Goal: Browse casually: Explore the website without a specific task or goal

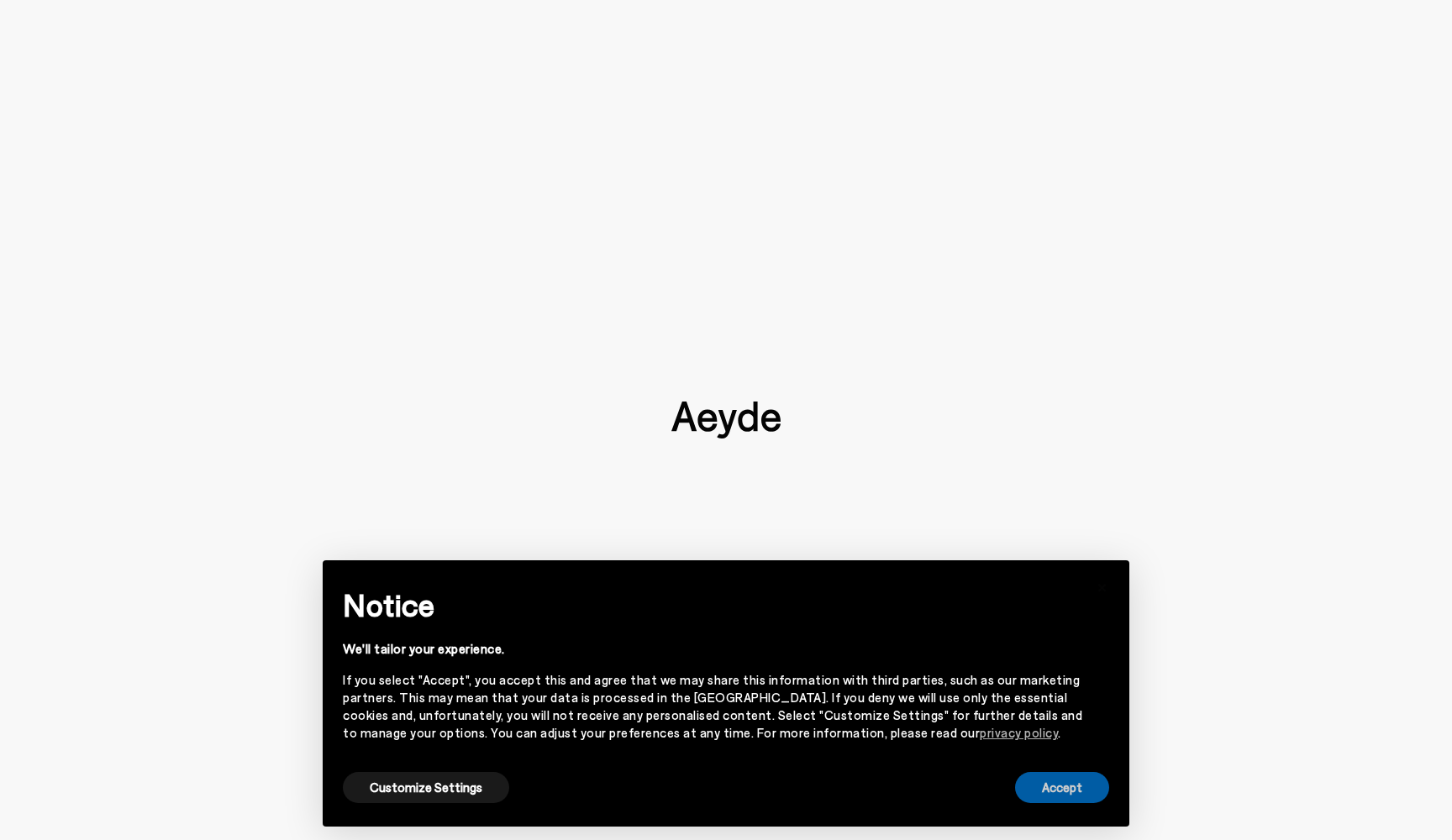
click at [1028, 783] on button "Accept" at bounding box center [1062, 787] width 94 height 31
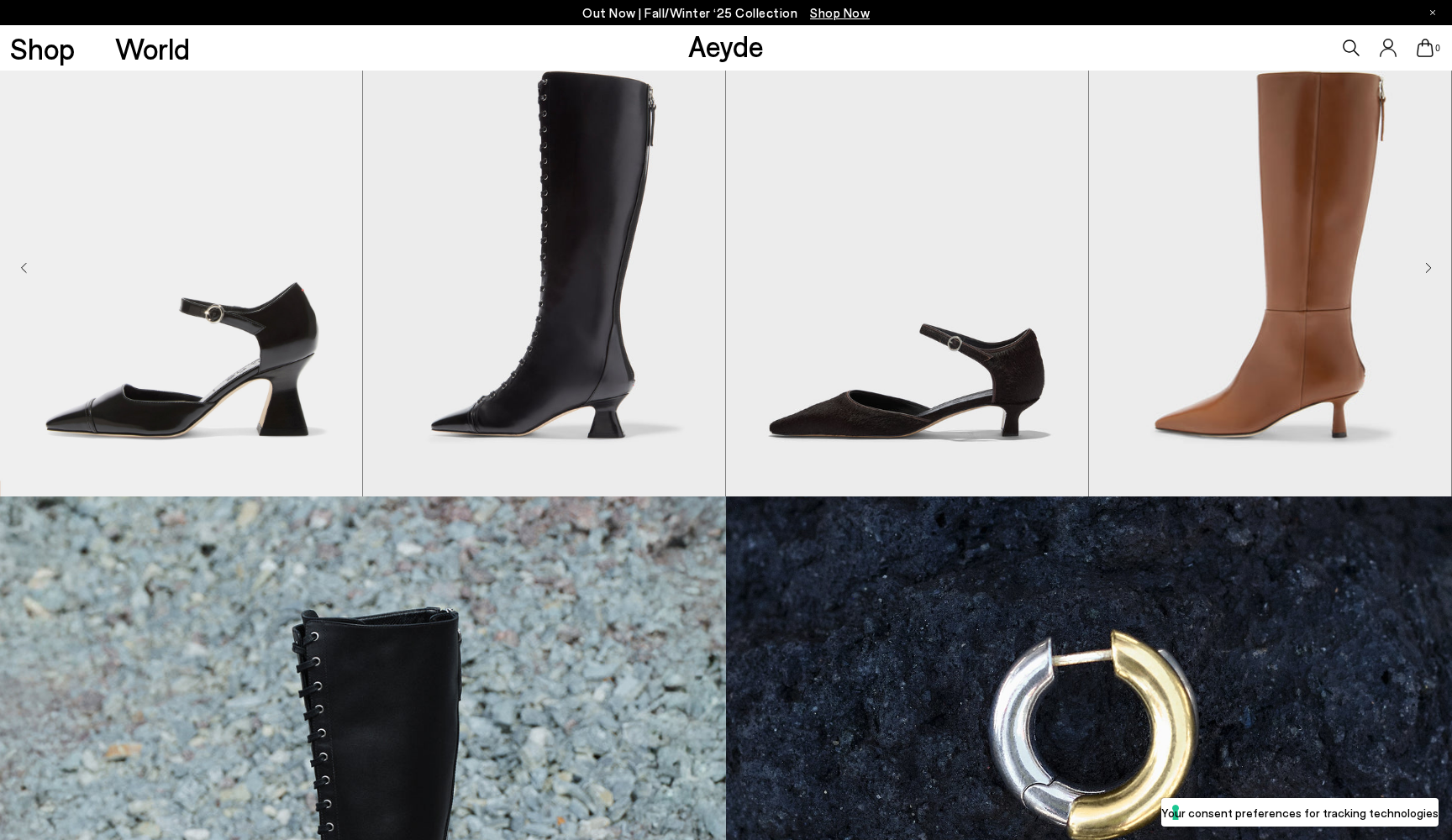
scroll to position [832, 0]
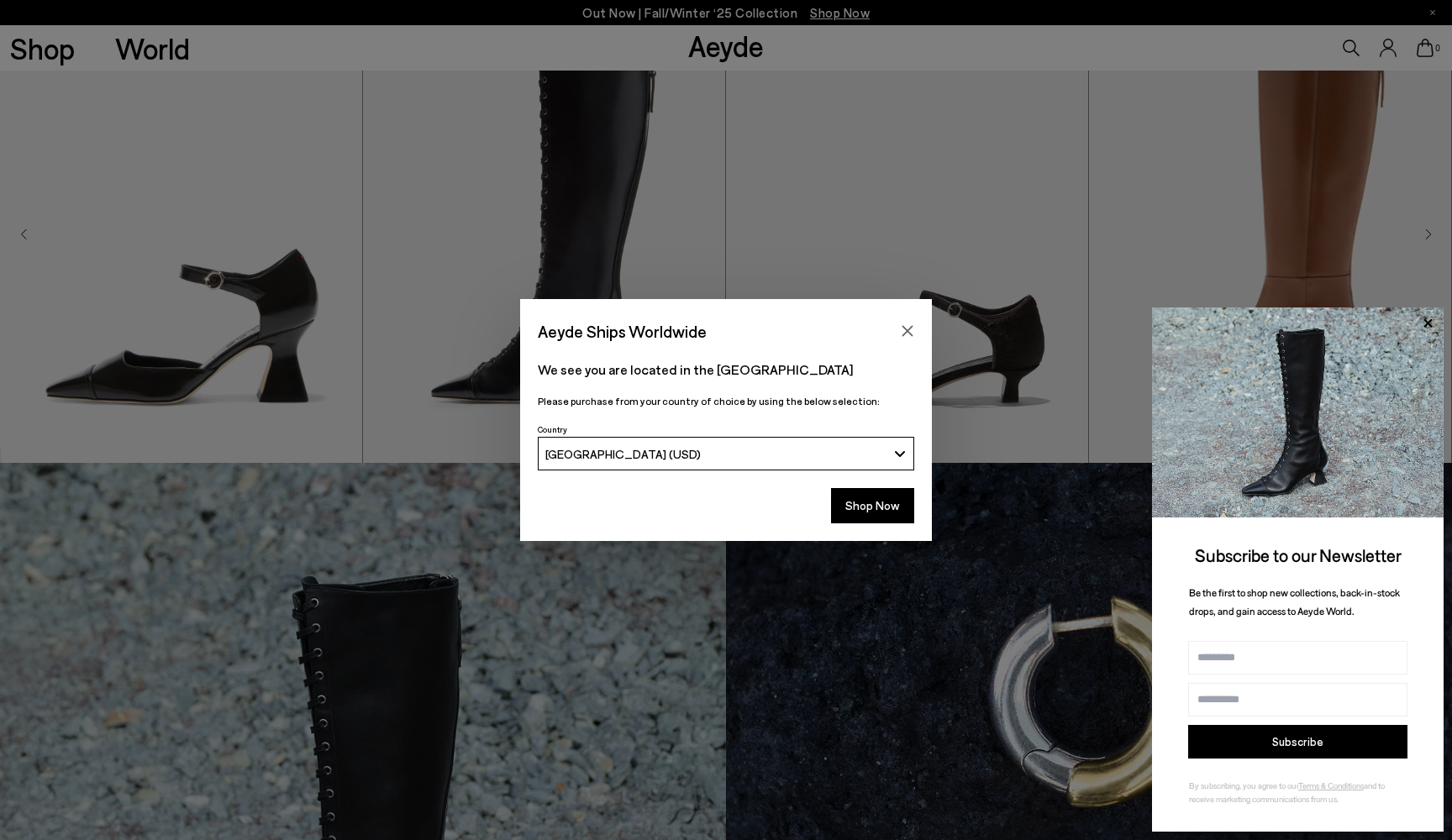
click at [905, 334] on icon "Close" at bounding box center [908, 331] width 11 height 11
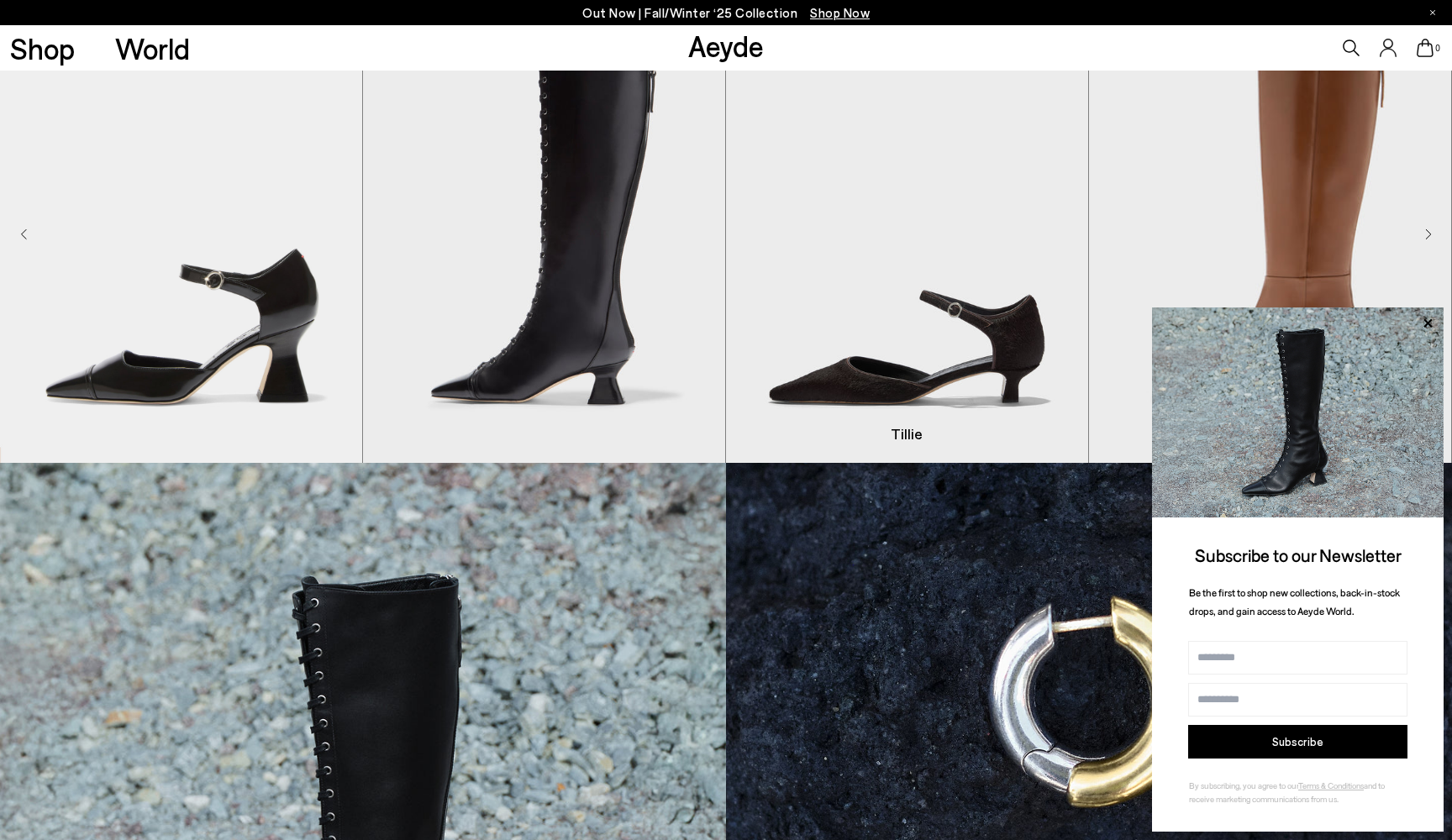
click at [1425, 320] on icon at bounding box center [1428, 322] width 8 height 8
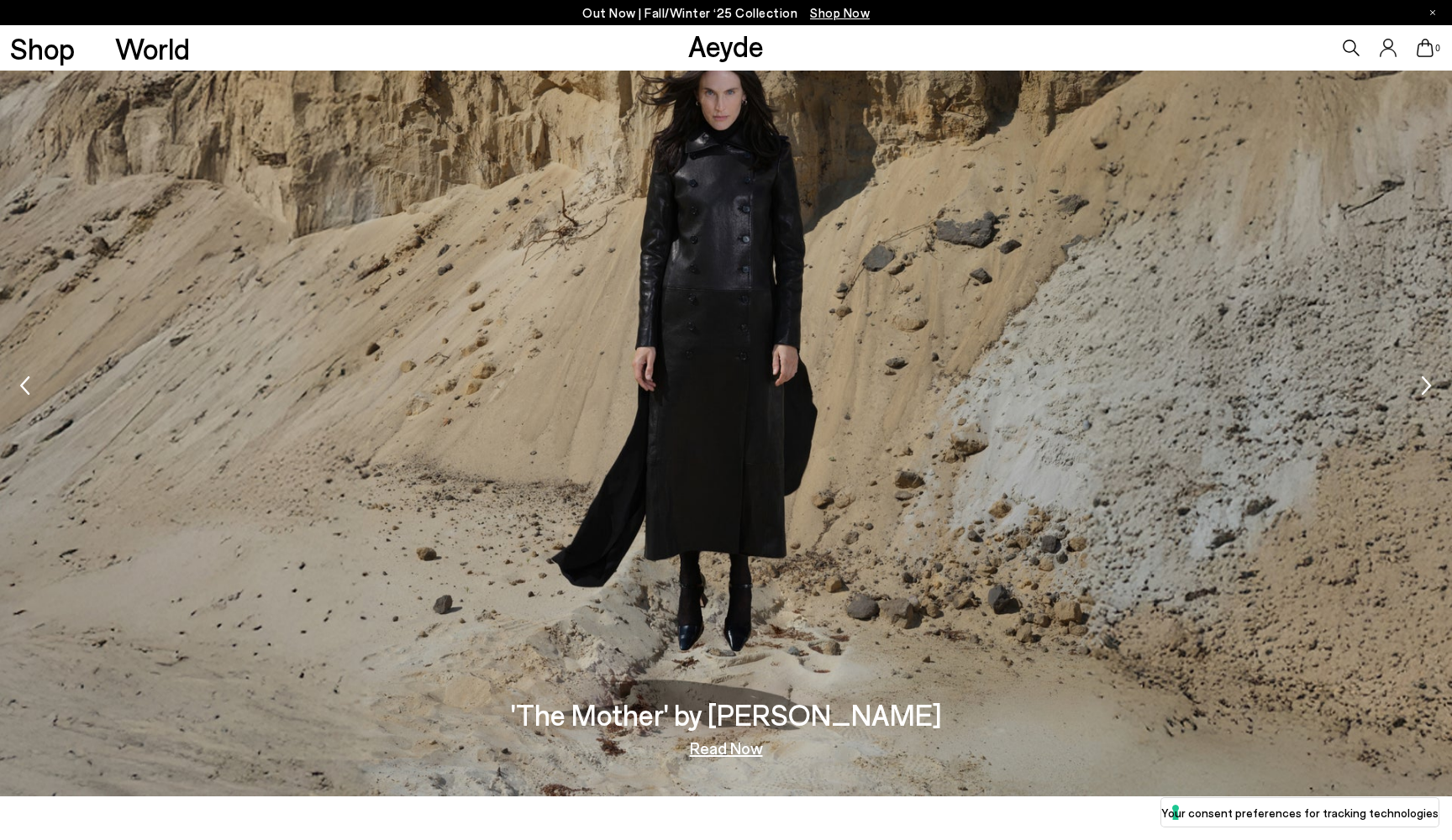
scroll to position [3002, 0]
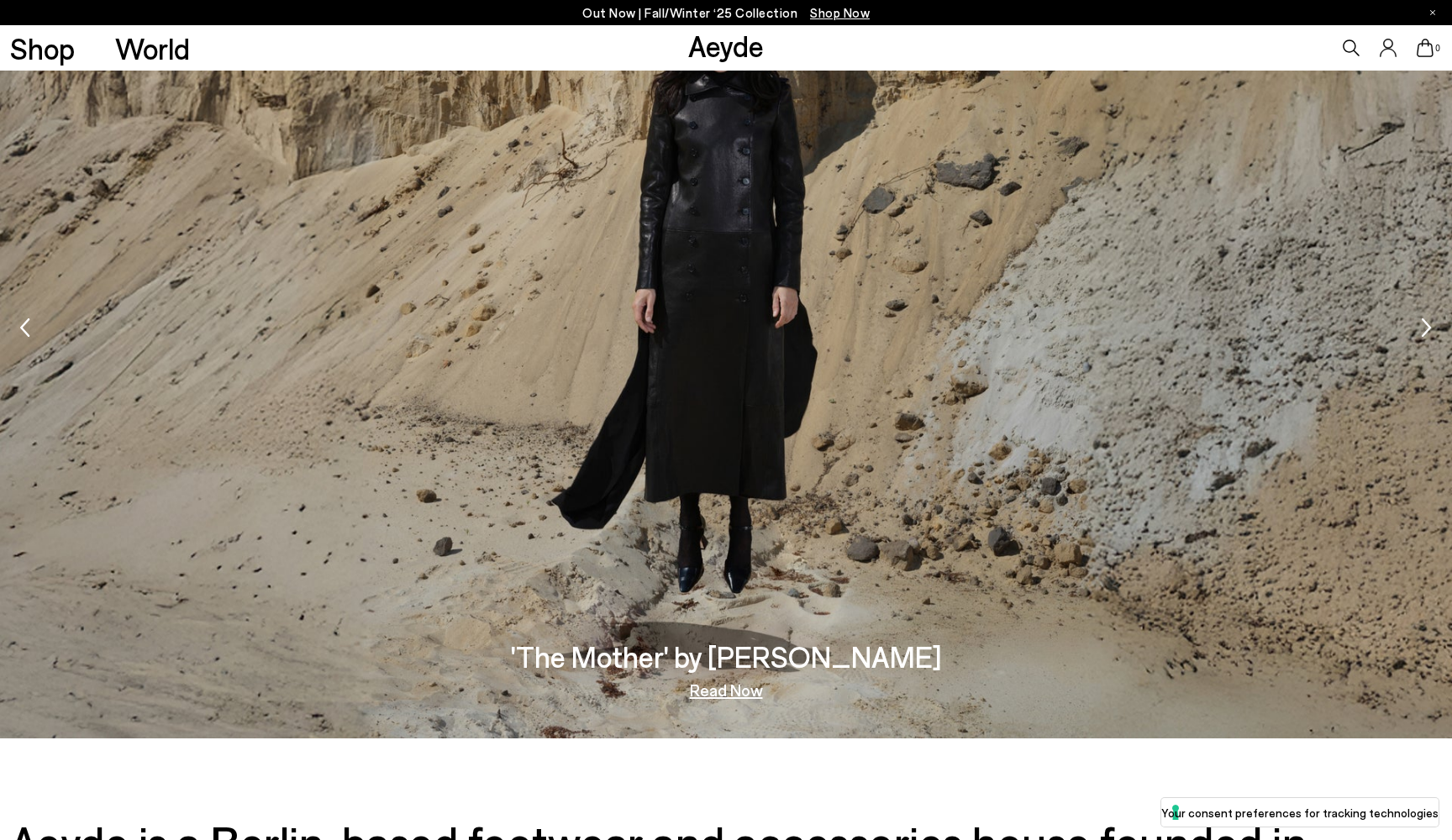
click at [717, 695] on link "Read Now" at bounding box center [726, 690] width 73 height 17
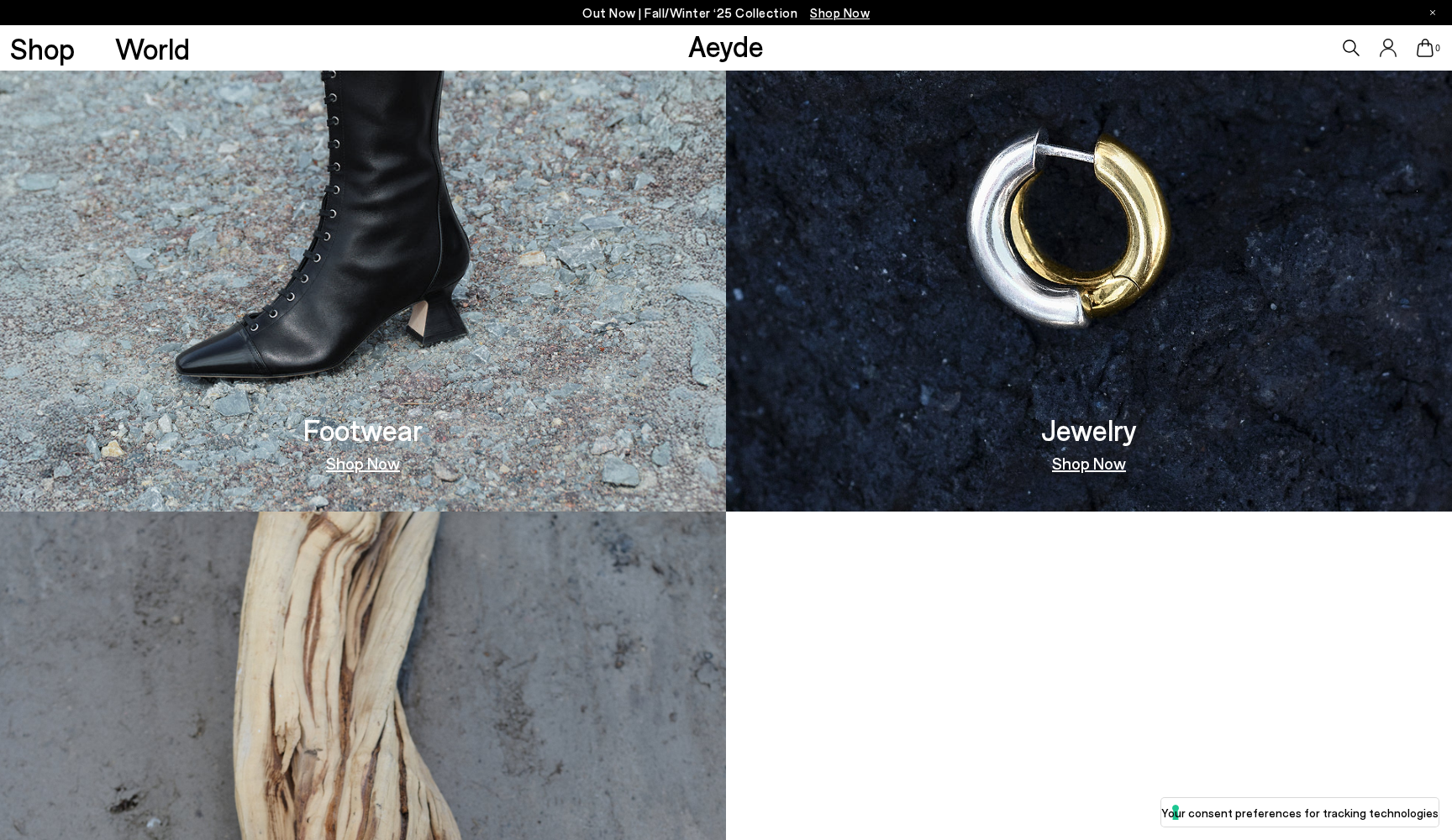
scroll to position [1296, 0]
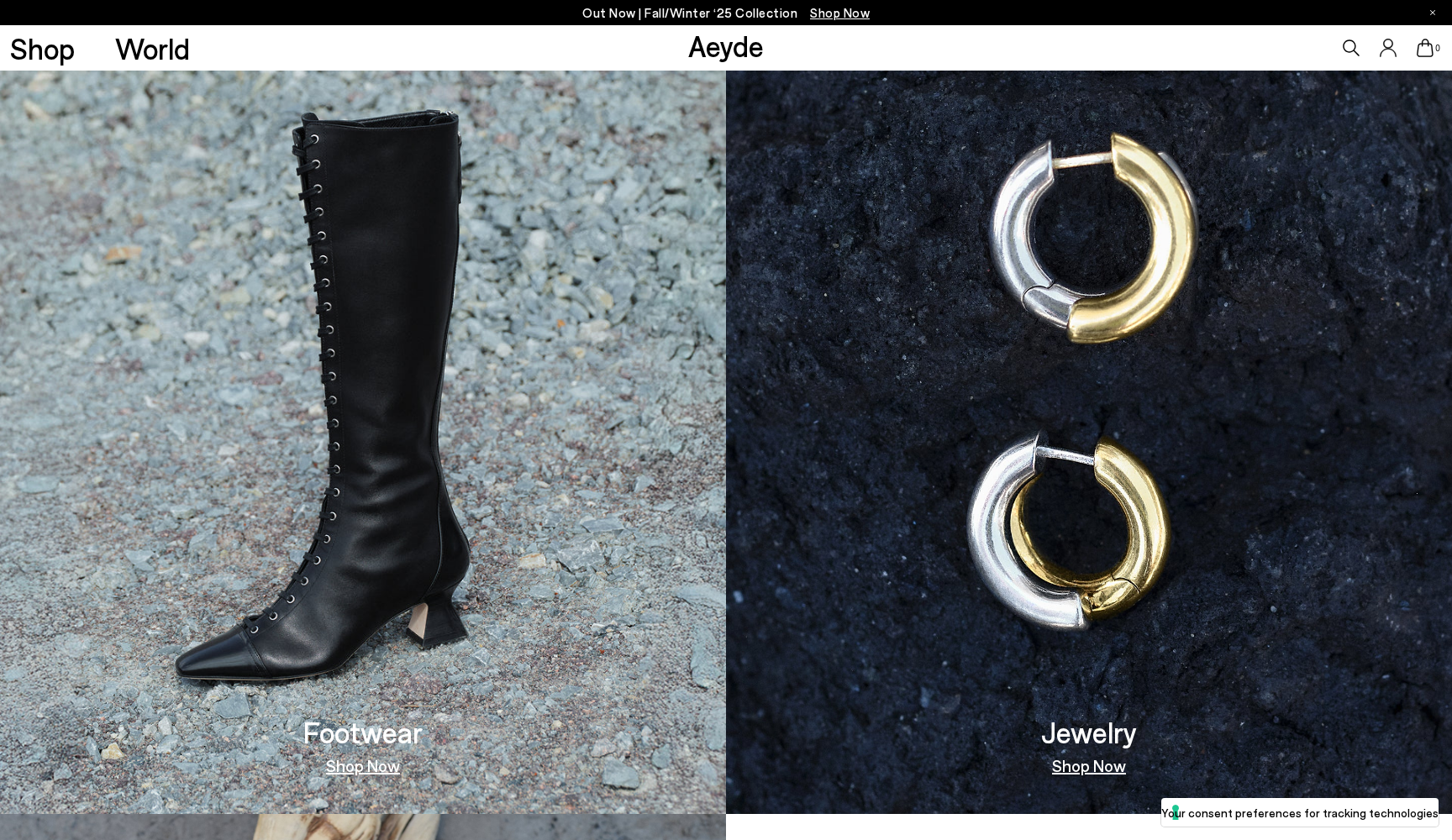
click at [375, 759] on link "Shop Now" at bounding box center [363, 765] width 74 height 17
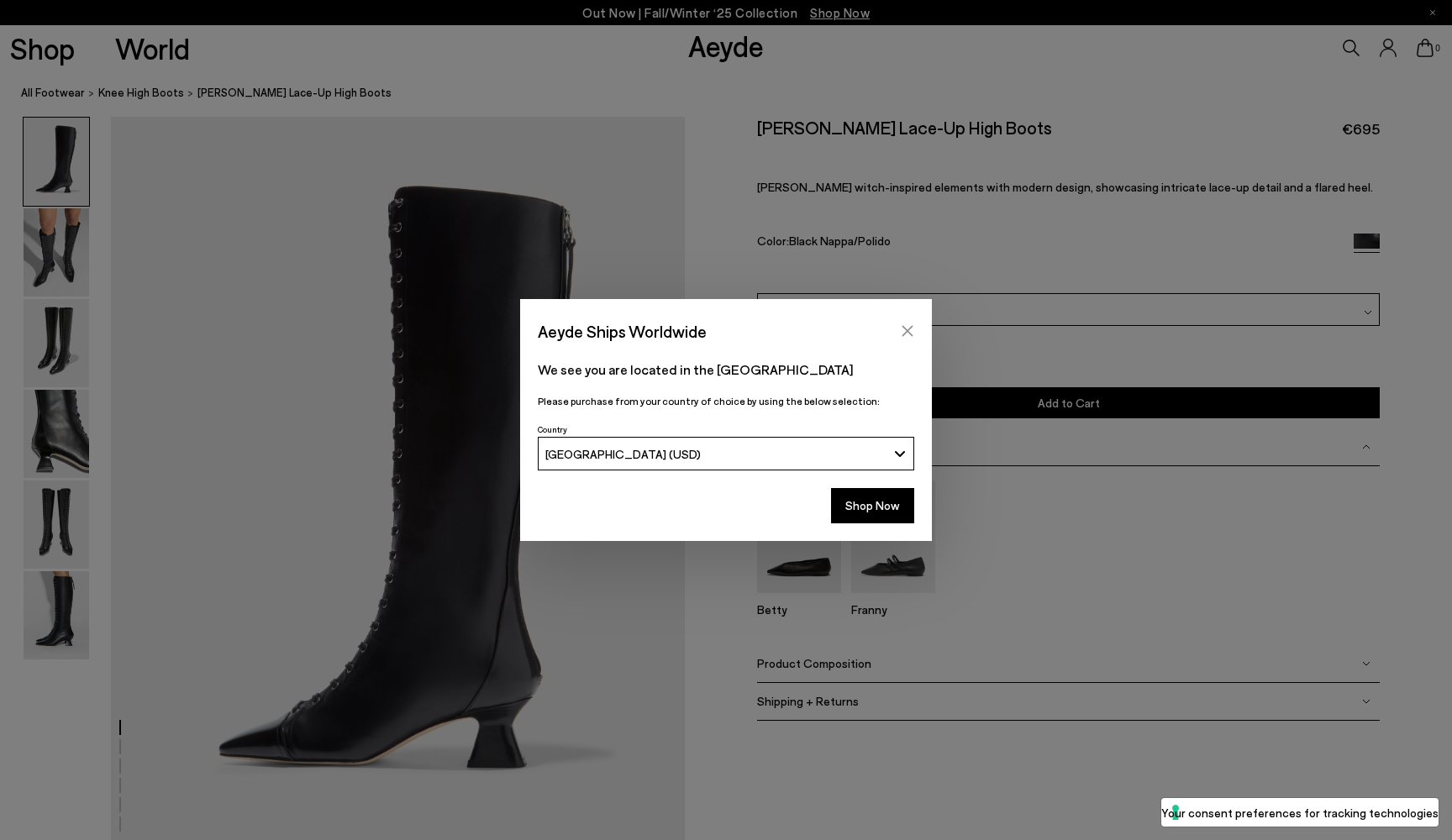
click at [903, 330] on icon "Close" at bounding box center [908, 331] width 13 height 13
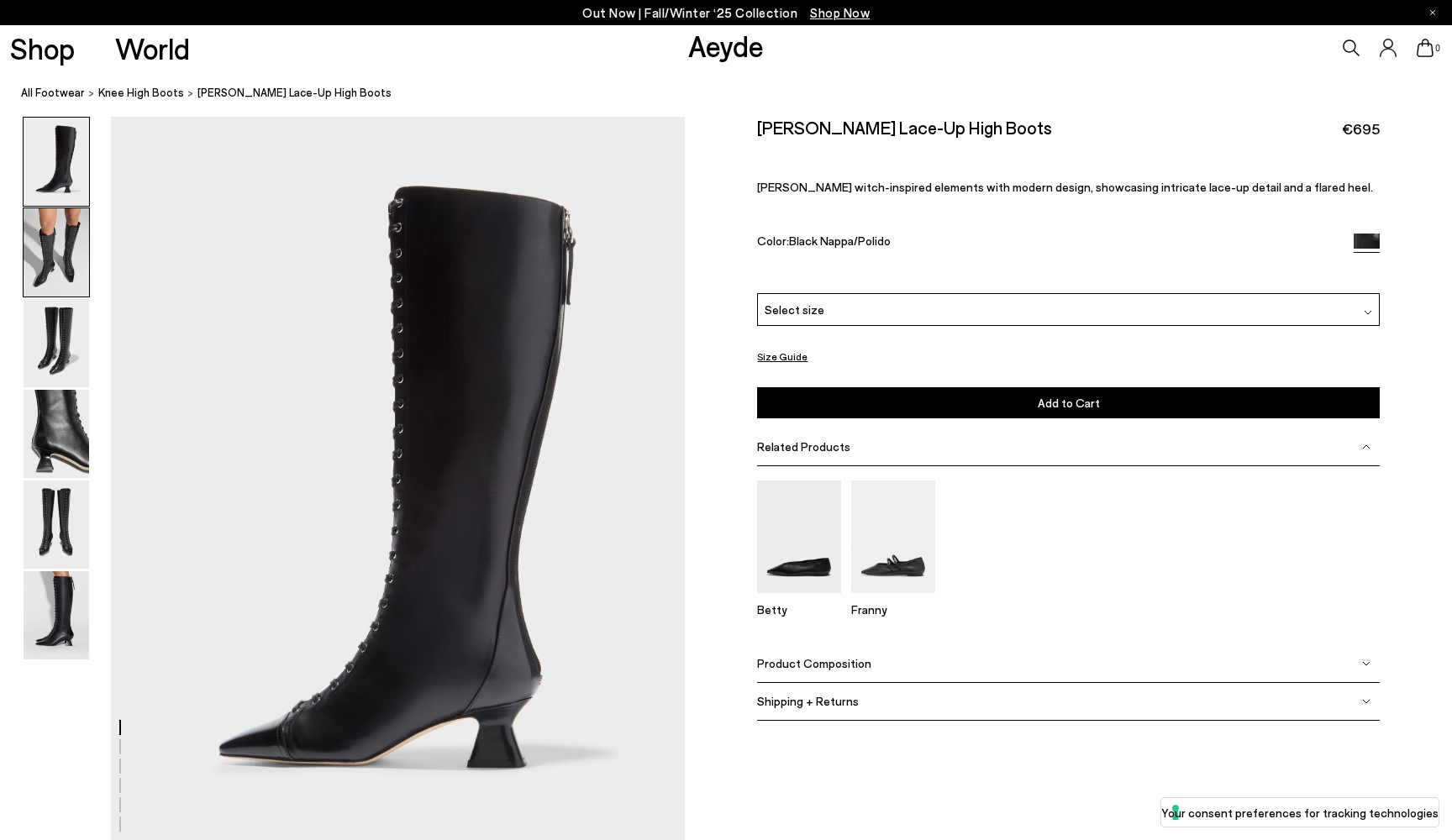
click at [66, 244] on img at bounding box center [57, 252] width 66 height 89
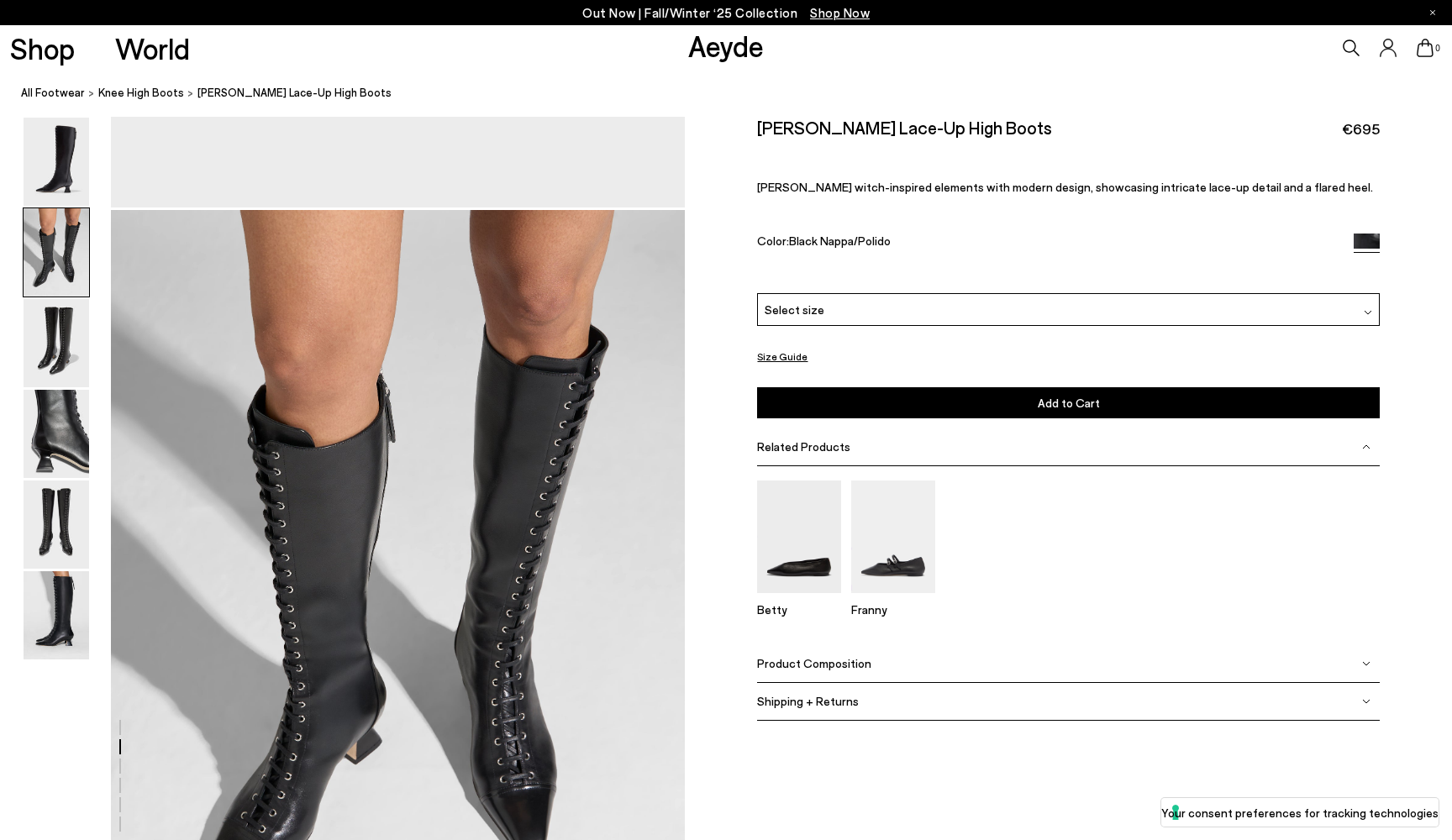
scroll to position [768, 0]
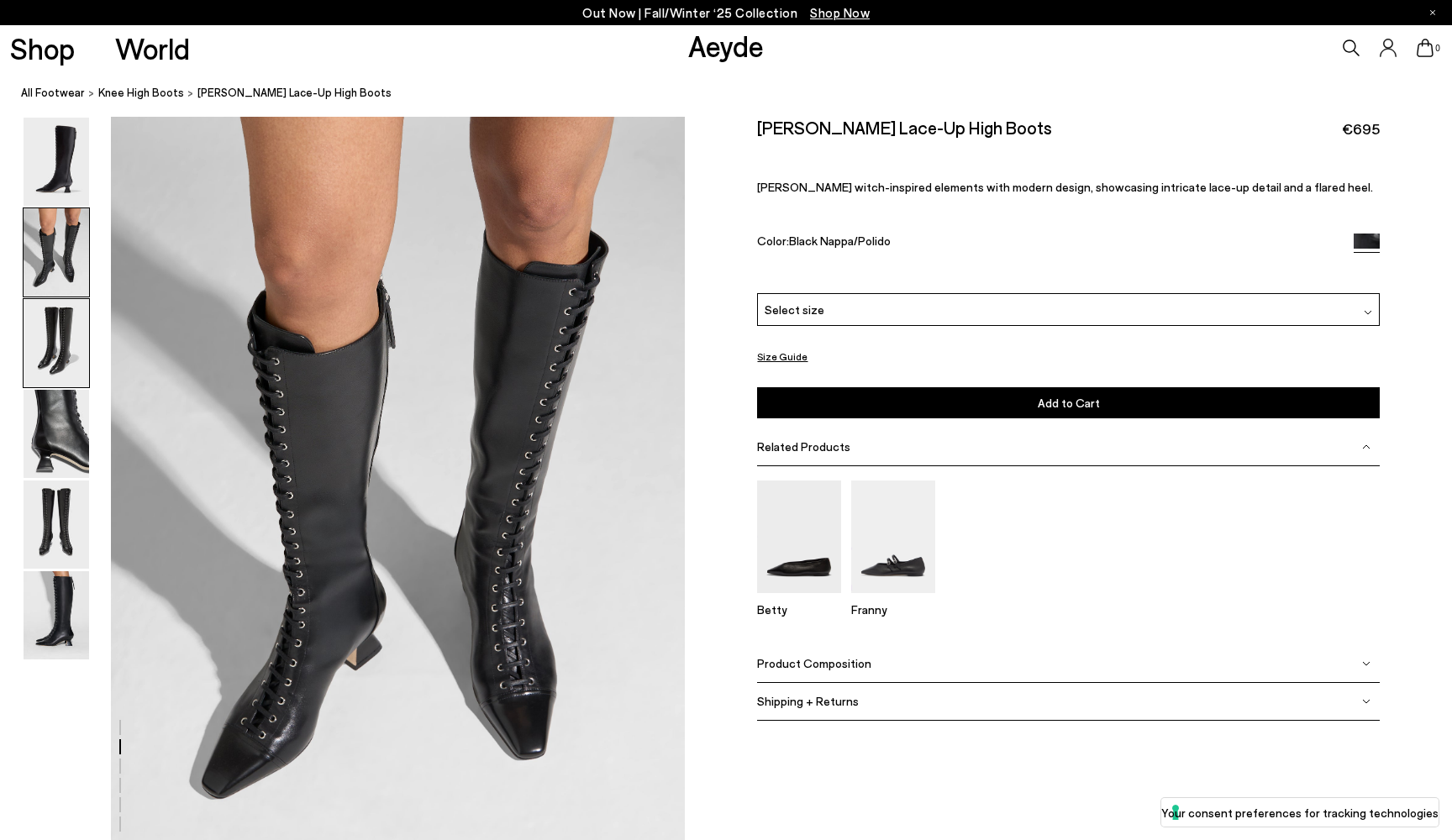
click at [35, 340] on img at bounding box center [57, 343] width 66 height 89
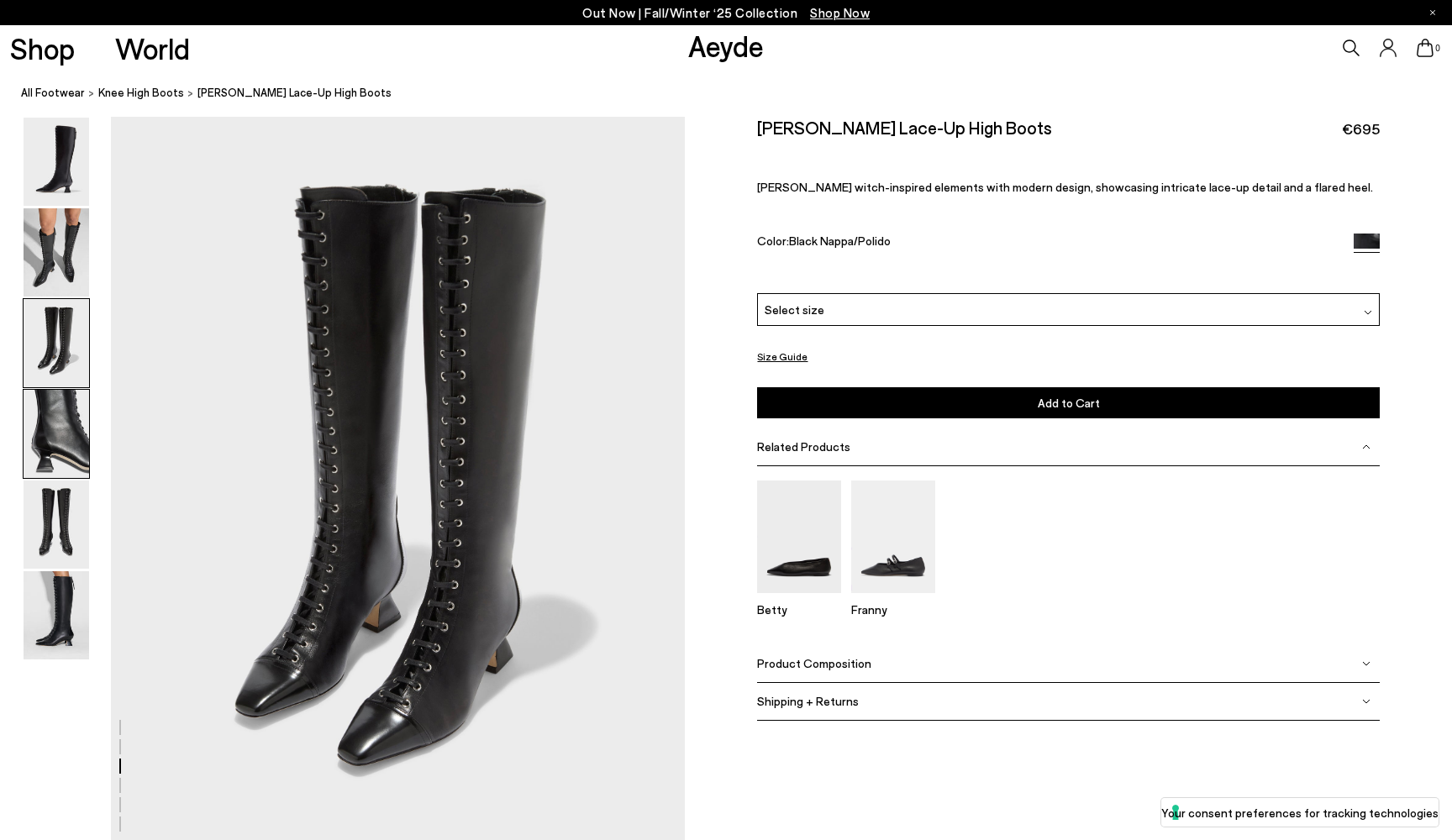
click at [34, 435] on img at bounding box center [57, 433] width 66 height 89
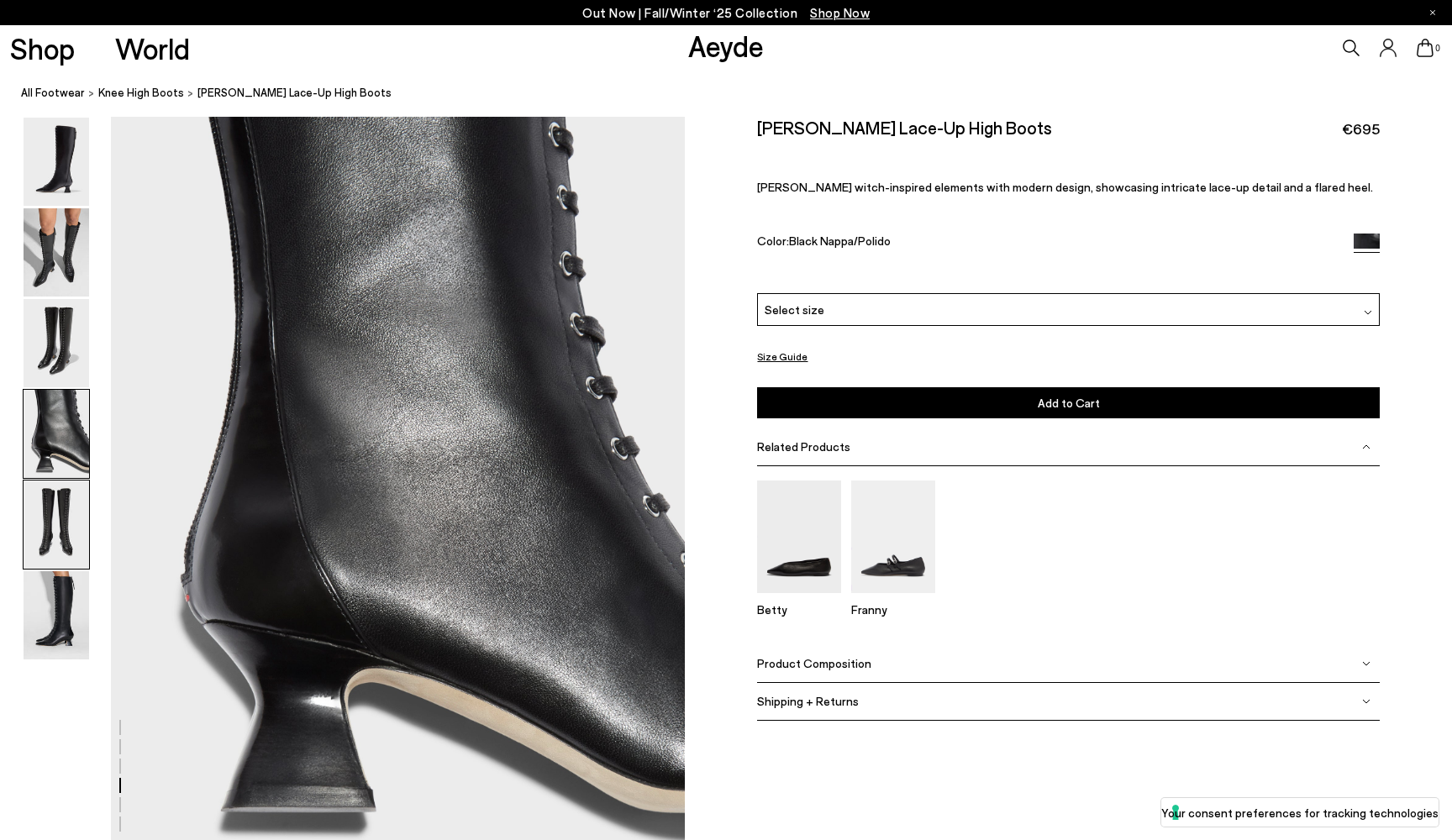
click at [35, 532] on img at bounding box center [57, 525] width 66 height 89
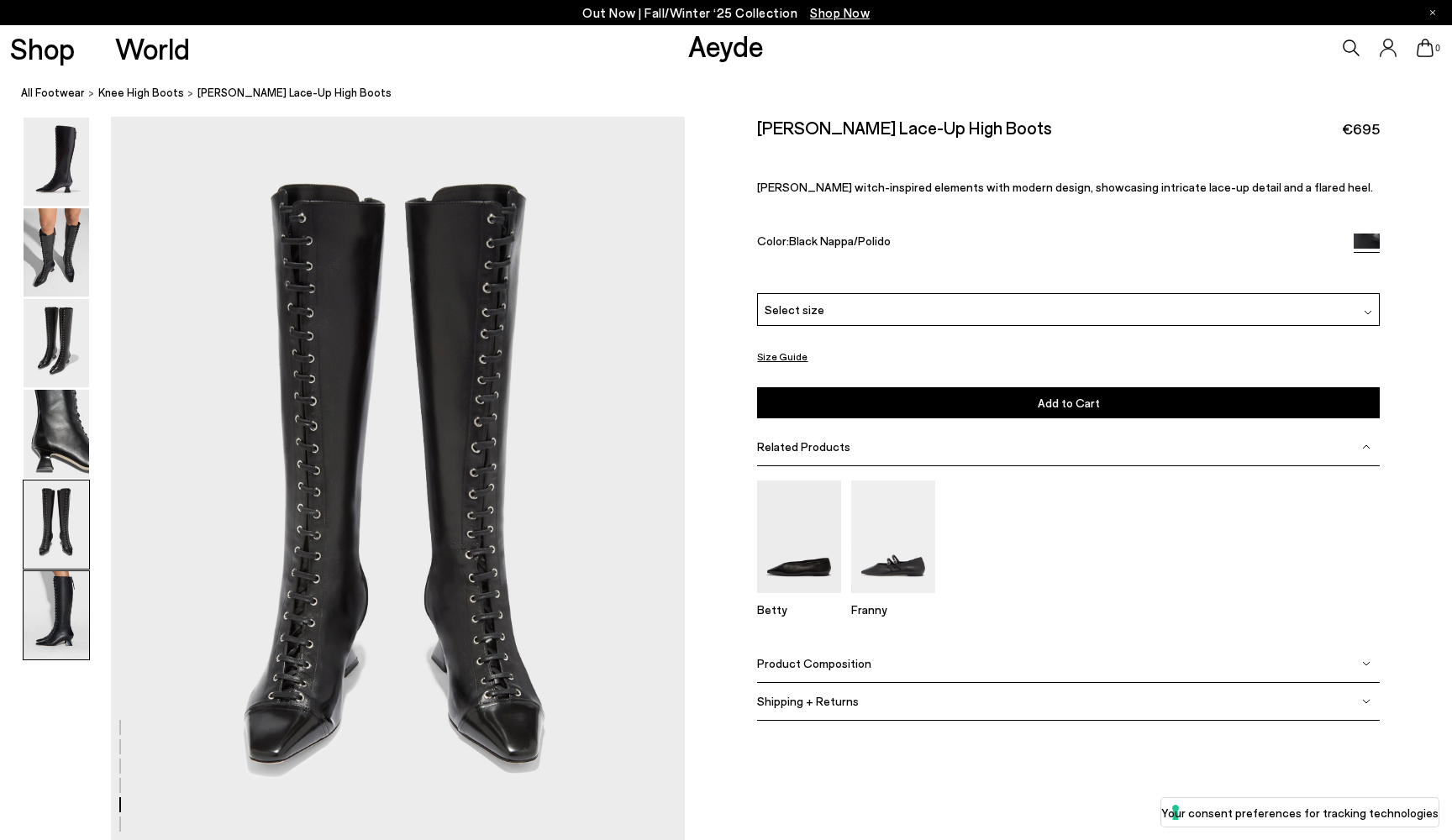
click at [48, 622] on img at bounding box center [57, 615] width 66 height 89
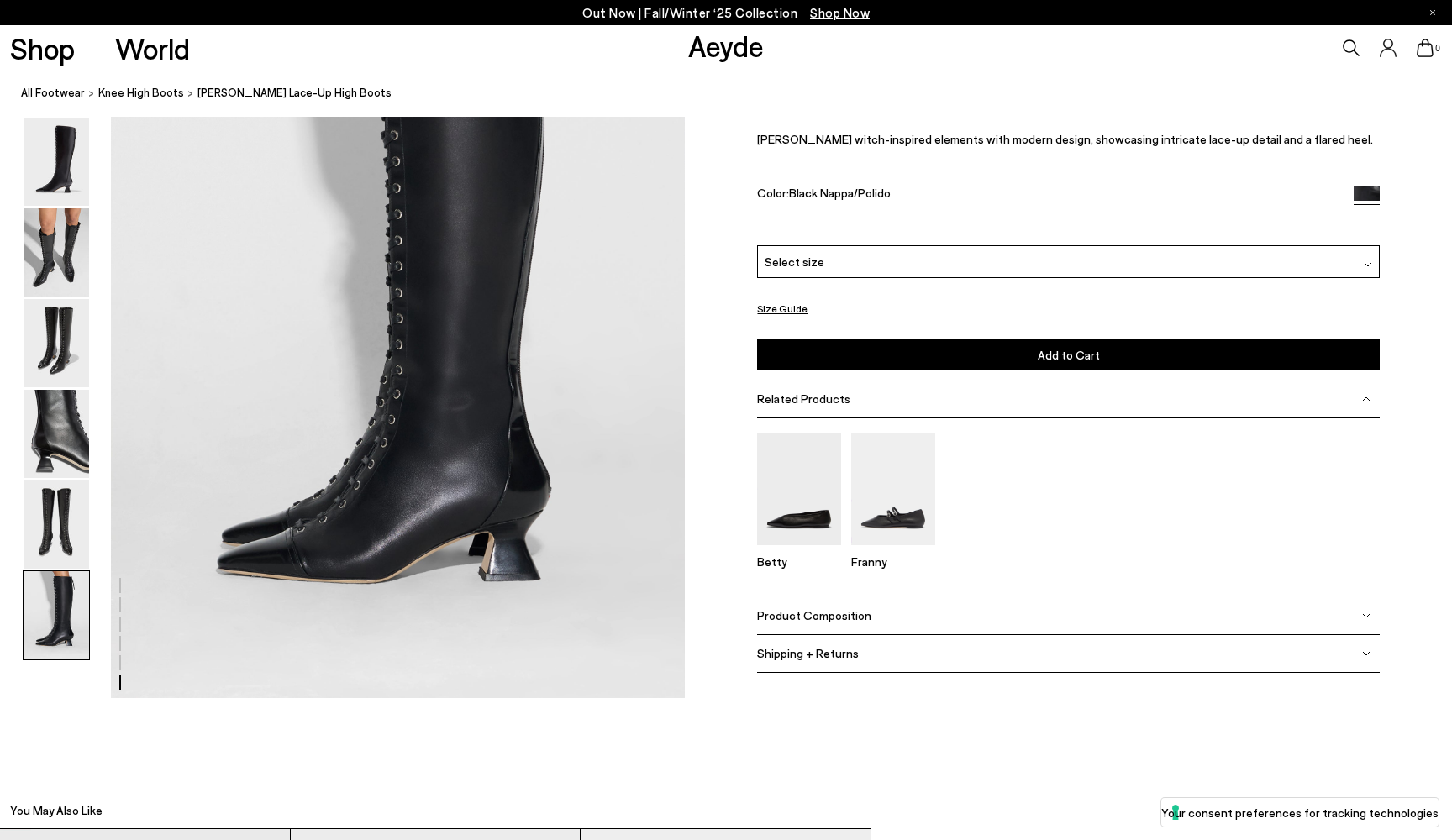
scroll to position [4019, 0]
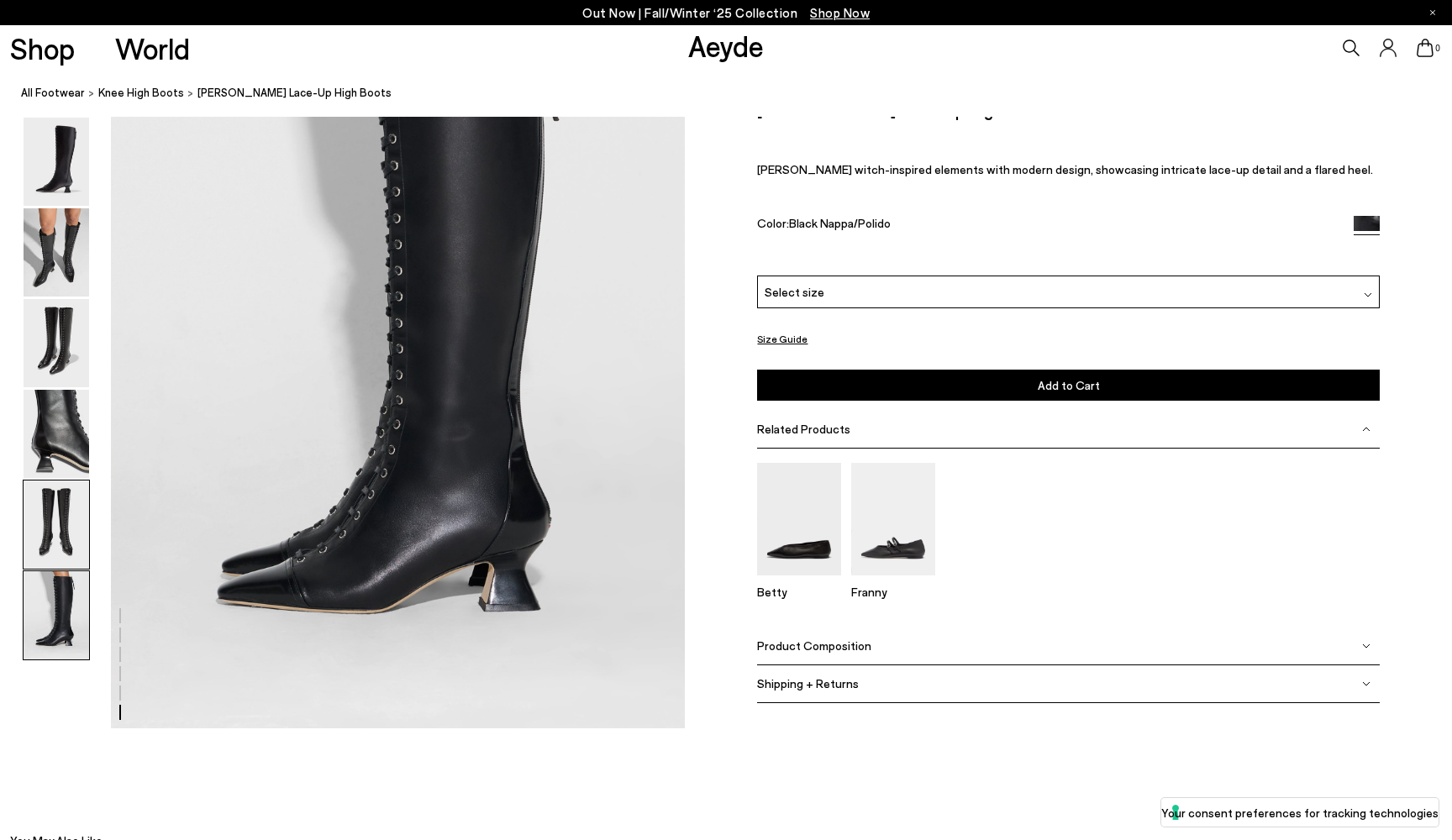
click at [43, 487] on img at bounding box center [57, 525] width 66 height 89
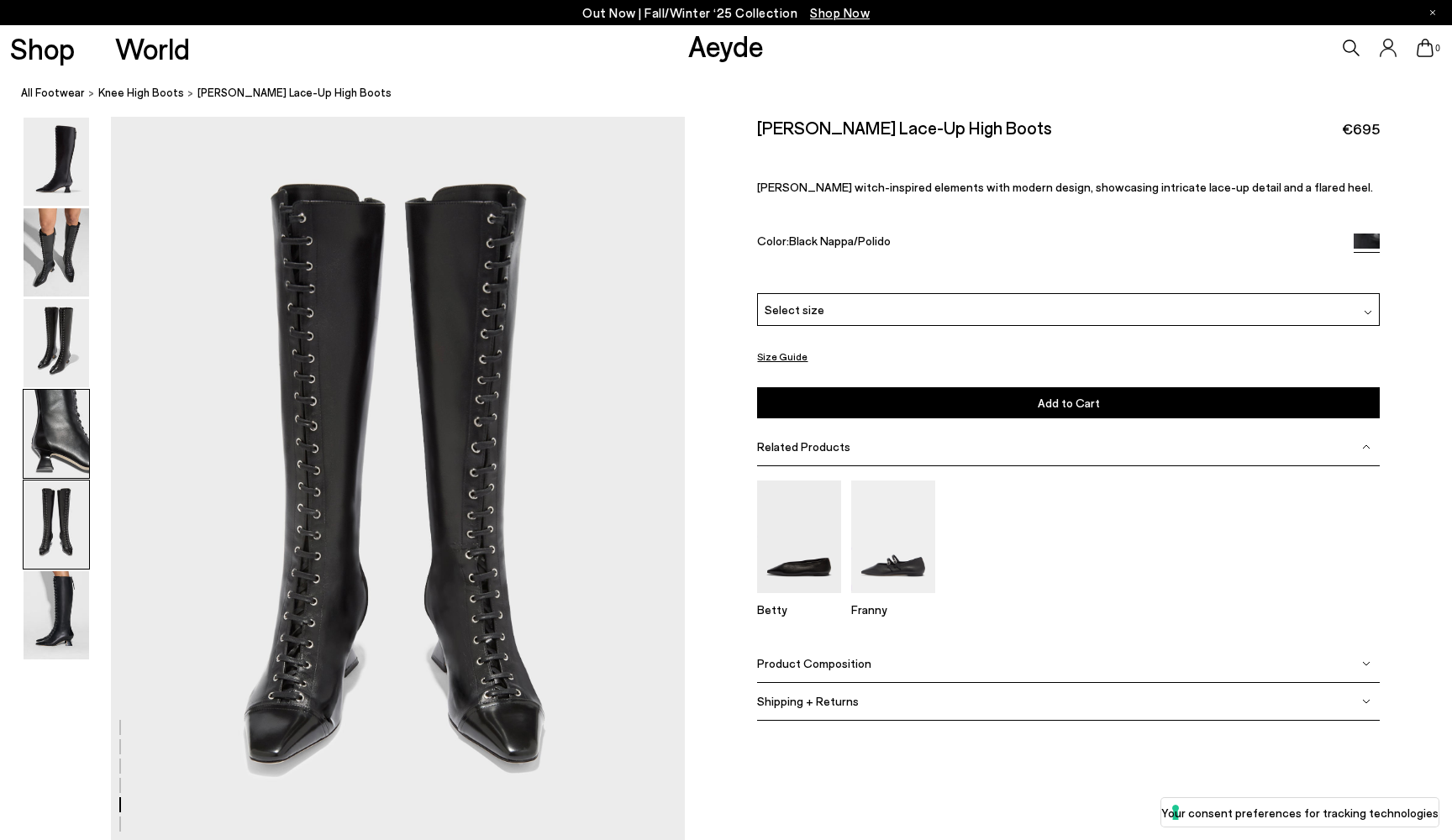
click at [51, 452] on img at bounding box center [57, 433] width 66 height 89
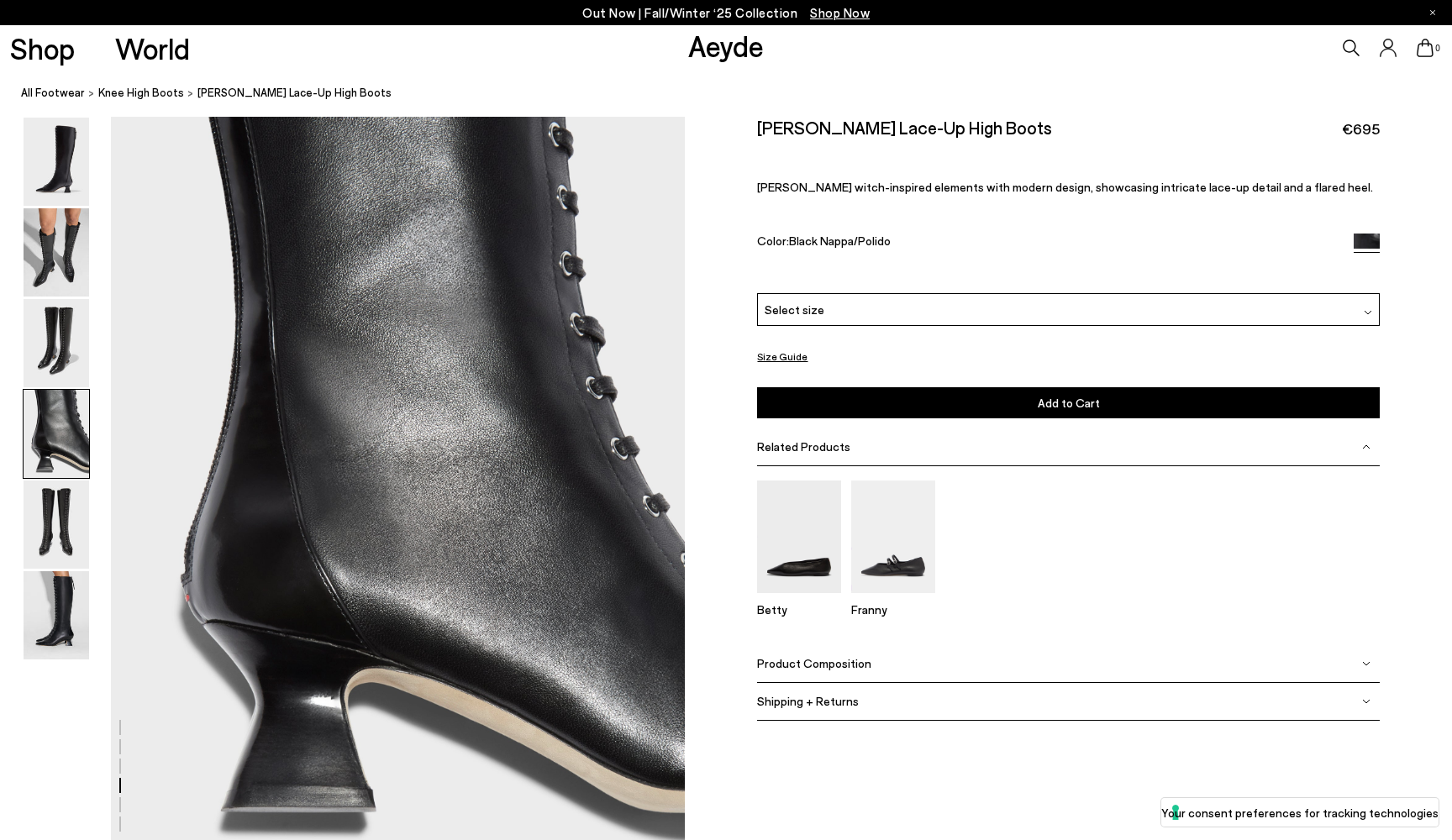
click at [61, 402] on img at bounding box center [57, 433] width 66 height 89
click at [73, 342] on img at bounding box center [57, 343] width 66 height 89
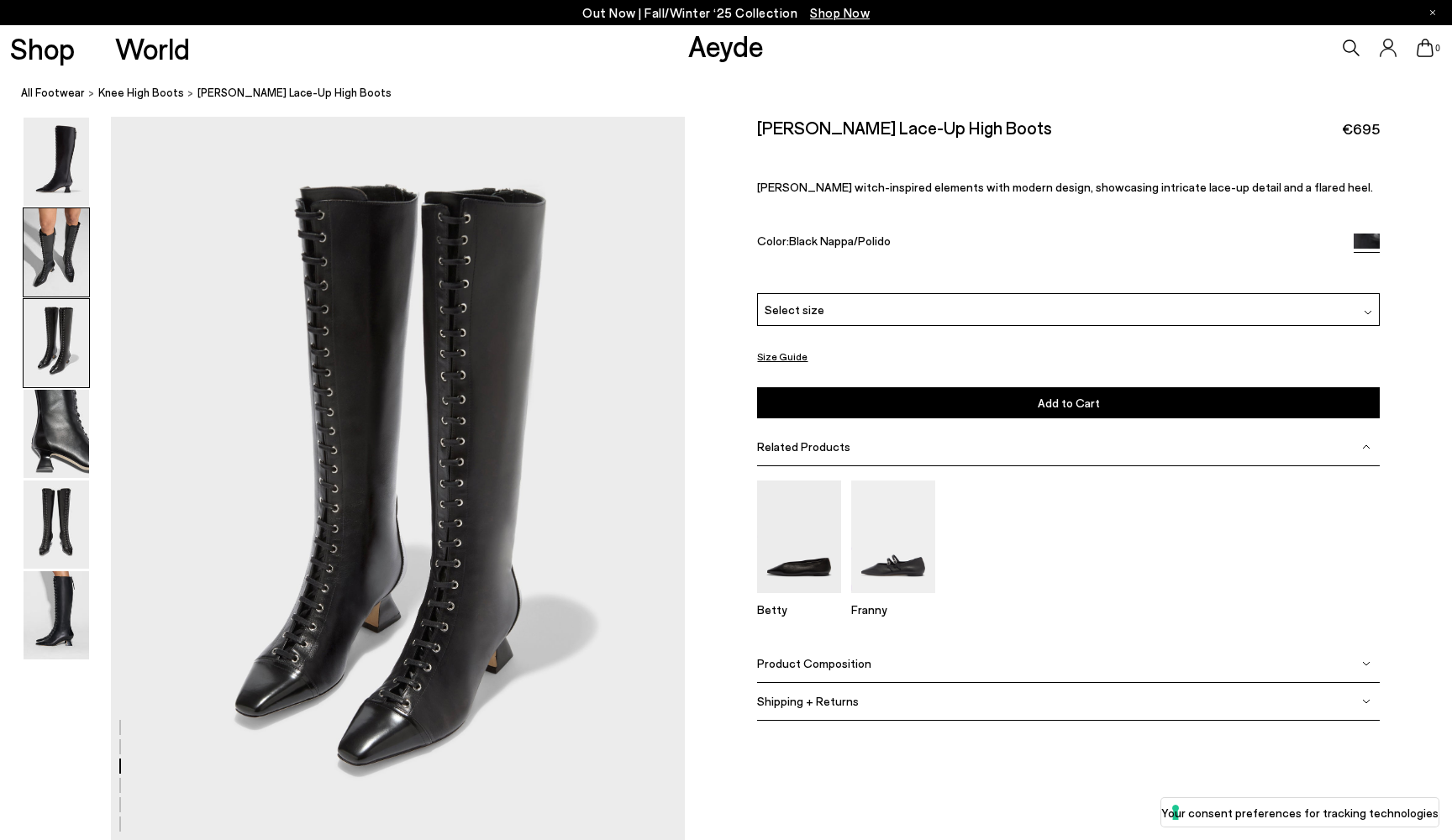
click at [48, 265] on img at bounding box center [57, 252] width 66 height 89
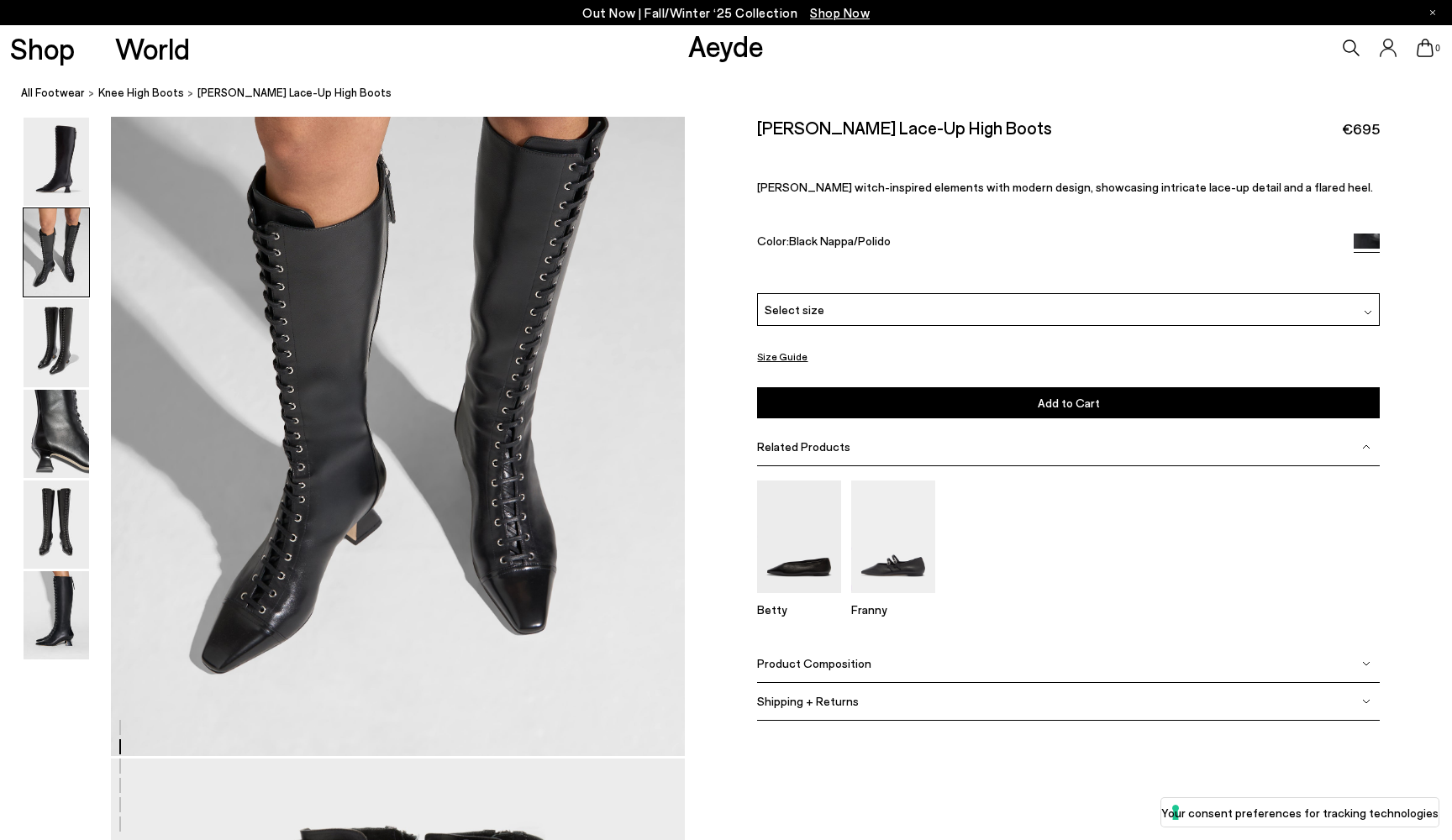
scroll to position [768, 2]
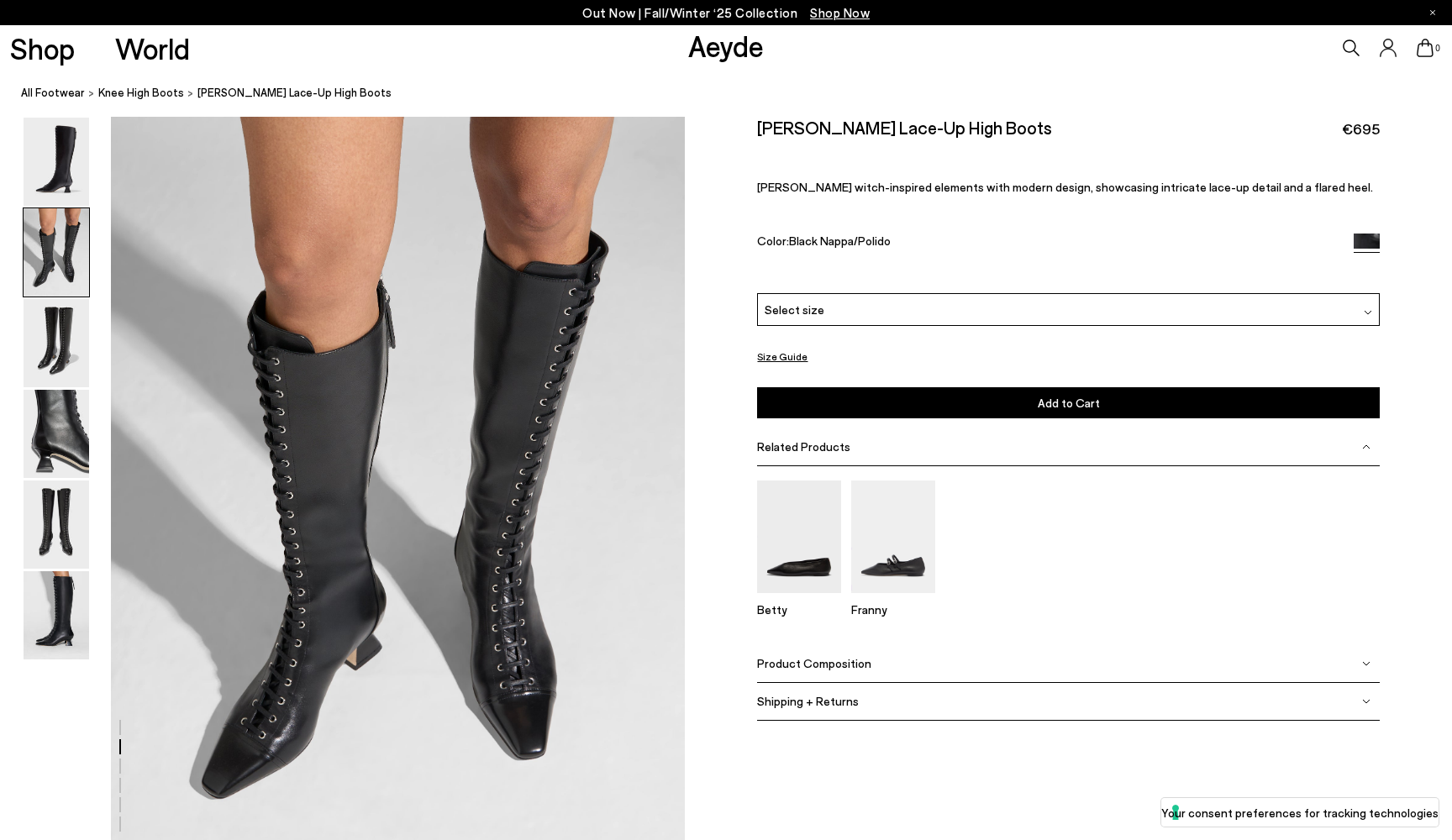
click at [54, 218] on img at bounding box center [57, 252] width 66 height 89
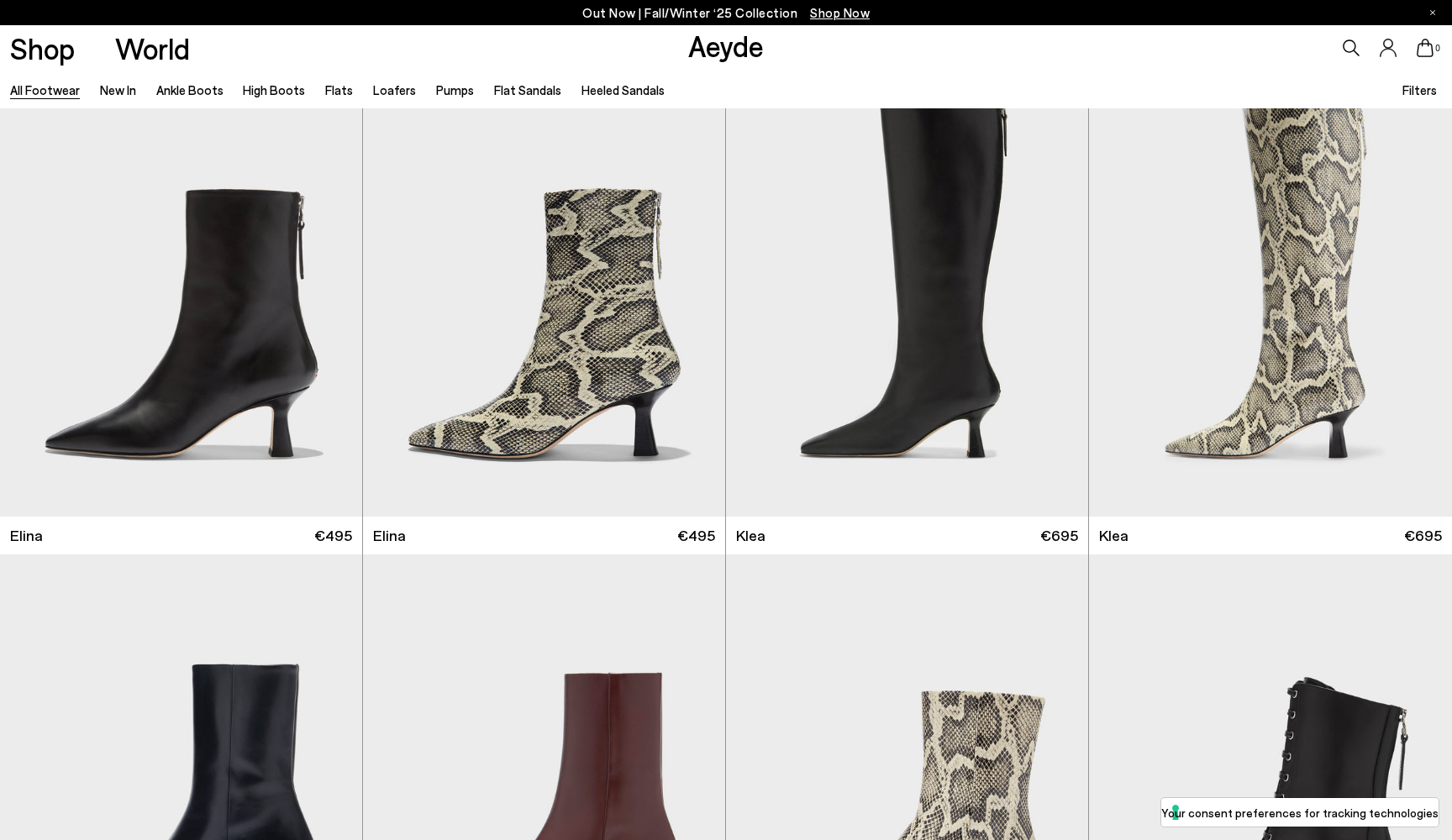
scroll to position [1914, 0]
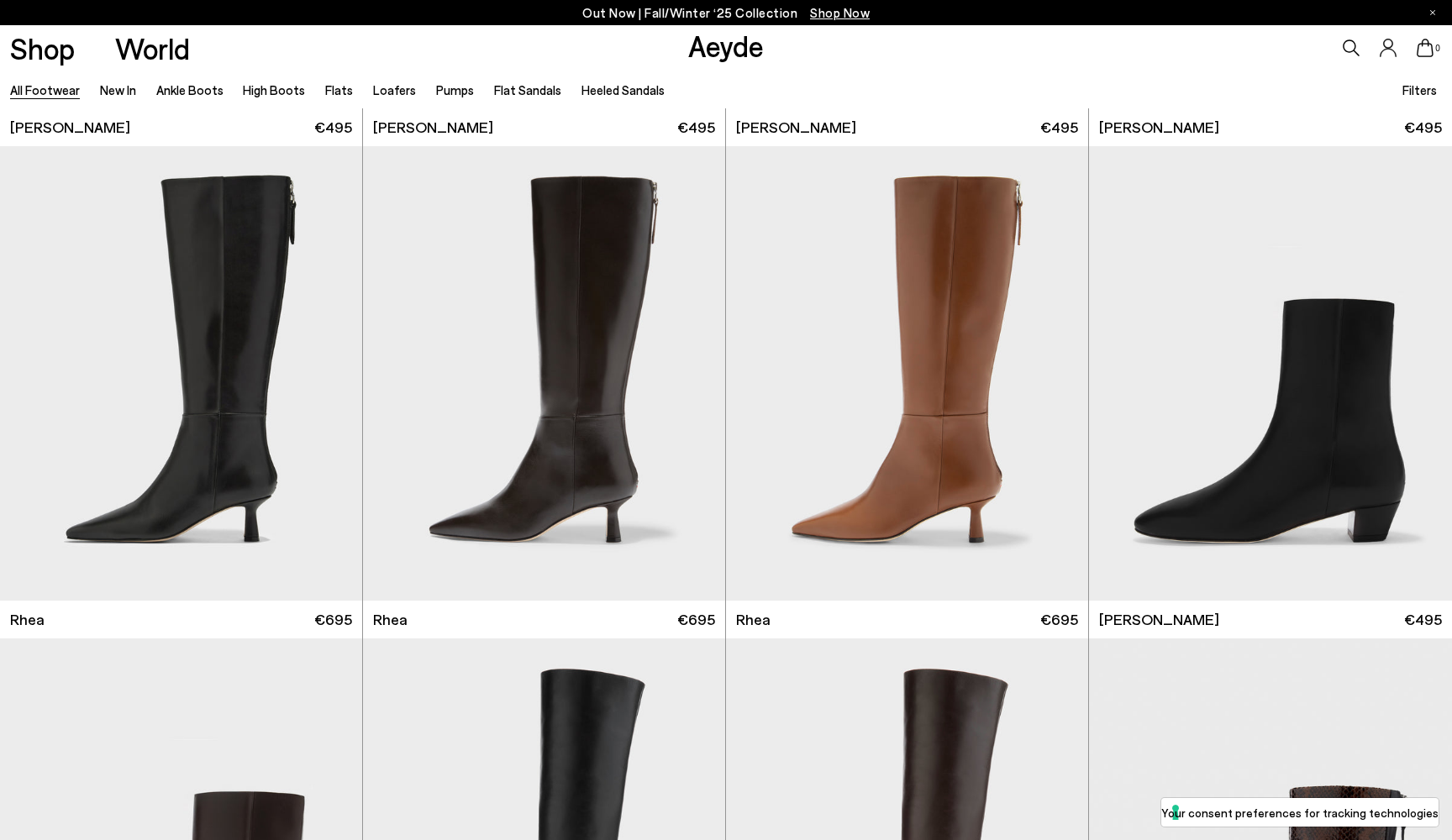
scroll to position [3914, 0]
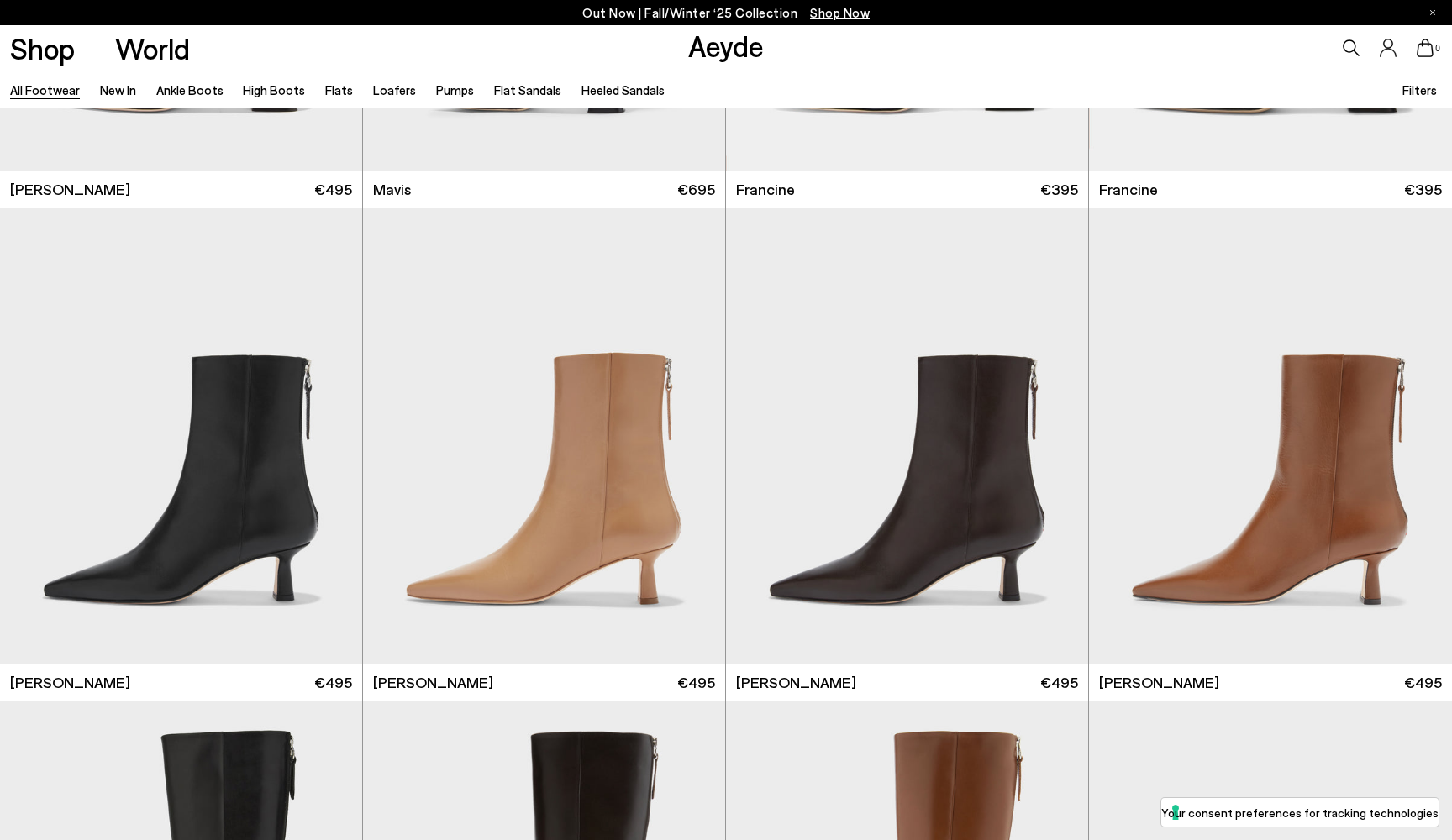
scroll to position [3271, 0]
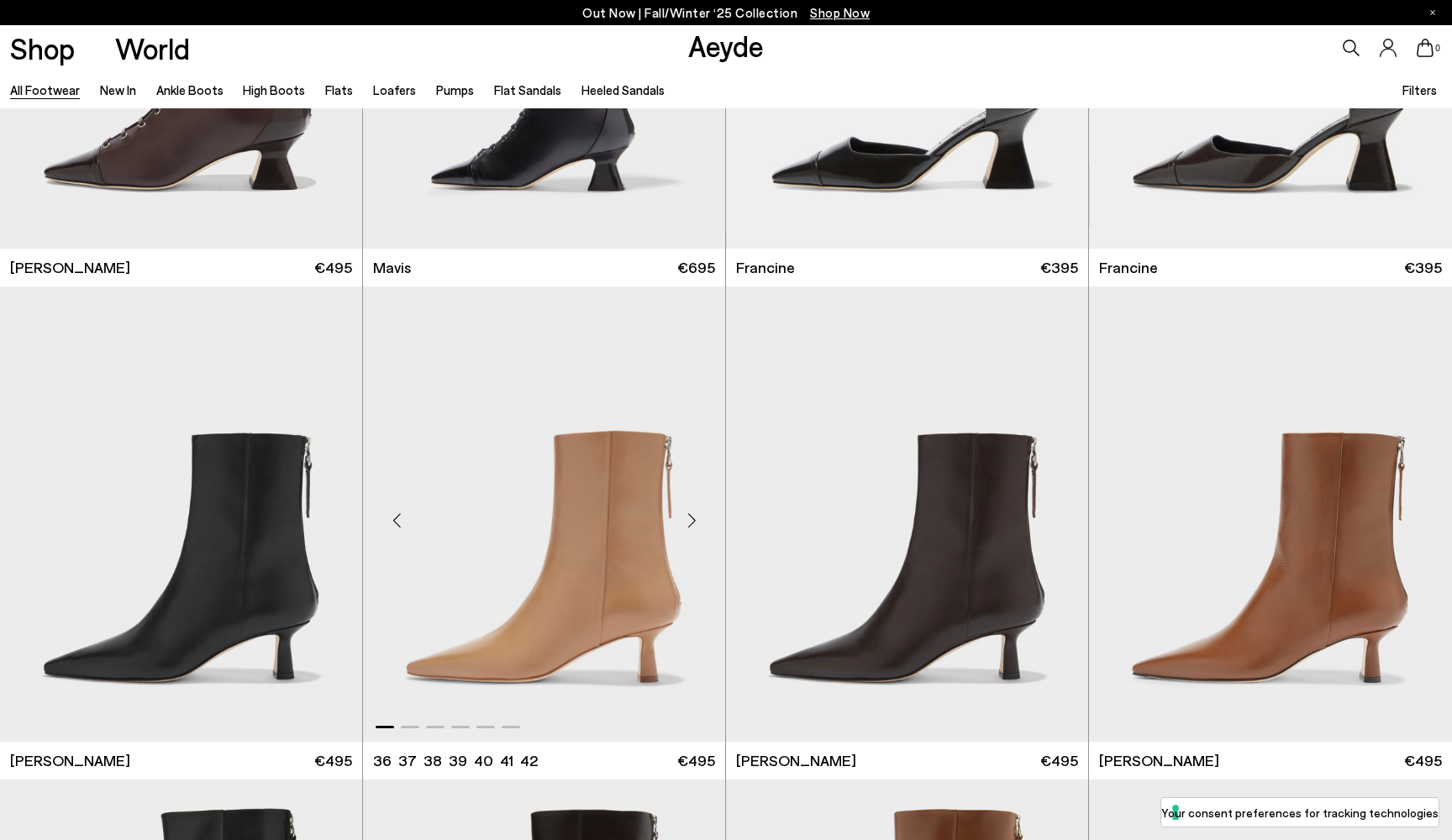
click at [728, 48] on link "Aeyde" at bounding box center [726, 46] width 76 height 35
